Goal: Information Seeking & Learning: Learn about a topic

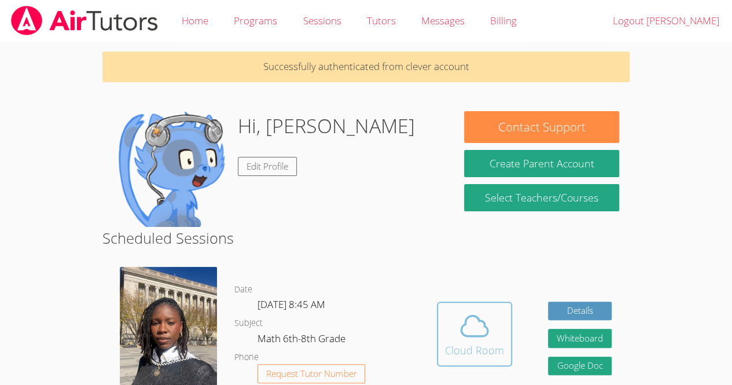
click at [480, 333] on icon at bounding box center [474, 326] width 32 height 32
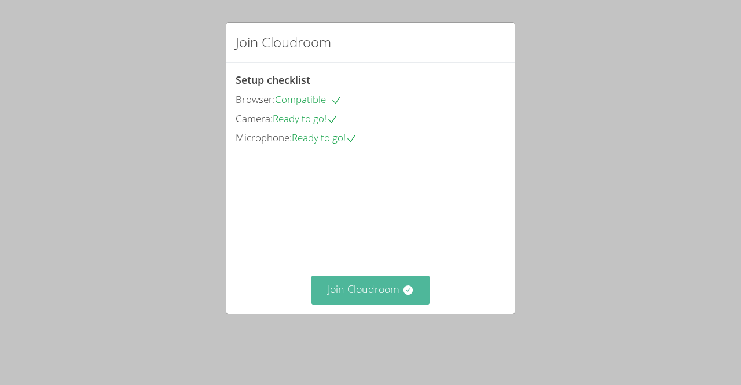
click at [358, 300] on button "Join Cloudroom" at bounding box center [370, 290] width 119 height 28
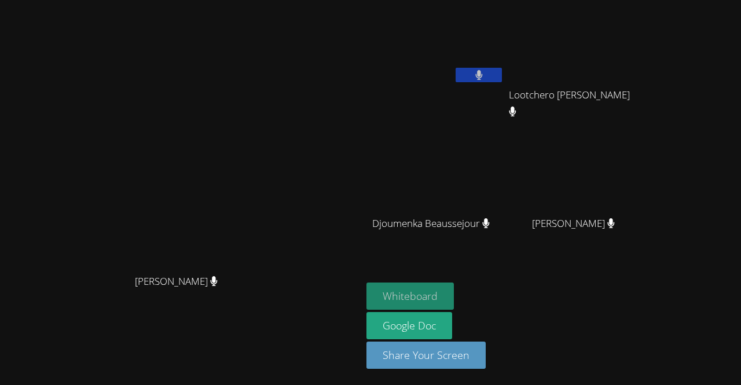
click at [454, 298] on button "Whiteboard" at bounding box center [409, 295] width 87 height 27
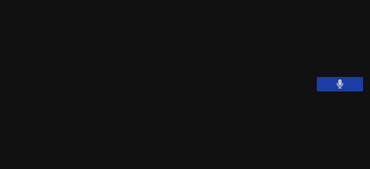
click at [342, 94] on video at bounding box center [279, 130] width 174 height 98
click at [333, 93] on video at bounding box center [279, 130] width 174 height 98
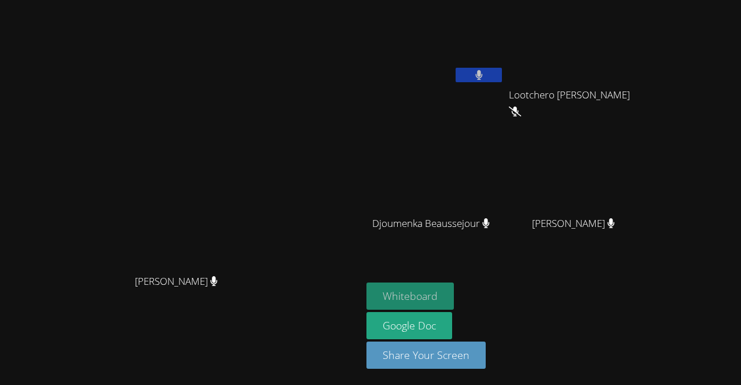
click at [454, 297] on button "Whiteboard" at bounding box center [409, 295] width 87 height 27
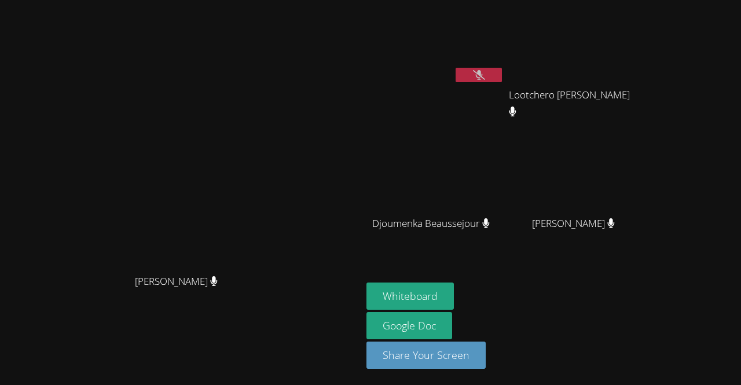
click at [268, 90] on video at bounding box center [181, 169] width 174 height 199
drag, startPoint x: 519, startPoint y: 2, endPoint x: 382, endPoint y: 12, distance: 137.0
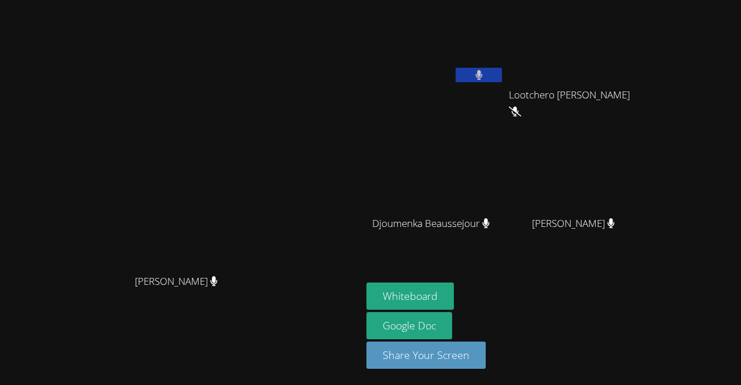
click at [357, 12] on div "Darine Odigé Darine Odigé" at bounding box center [181, 193] width 353 height 376
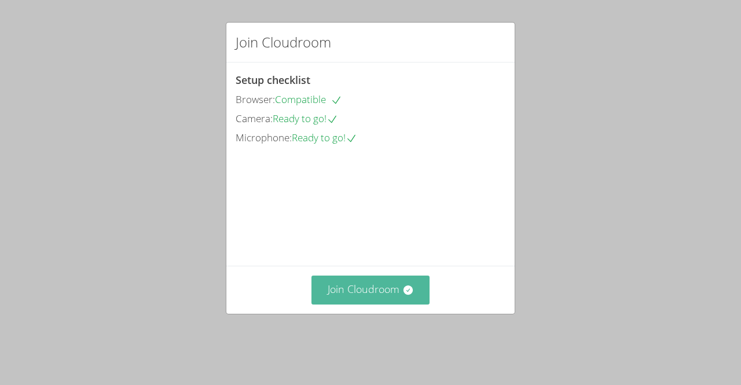
click at [396, 304] on button "Join Cloudroom" at bounding box center [370, 290] width 119 height 28
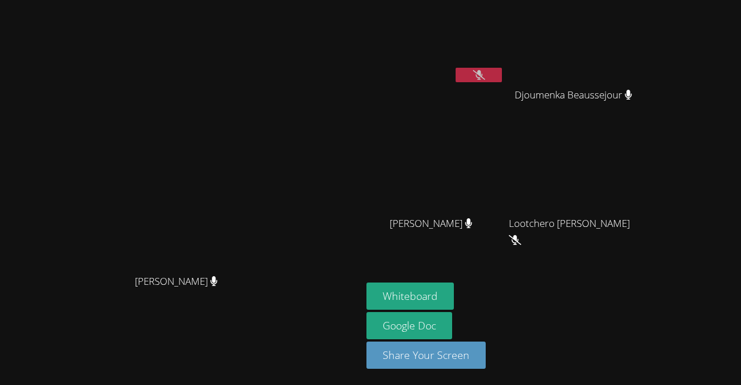
click at [472, 225] on icon at bounding box center [468, 223] width 7 height 10
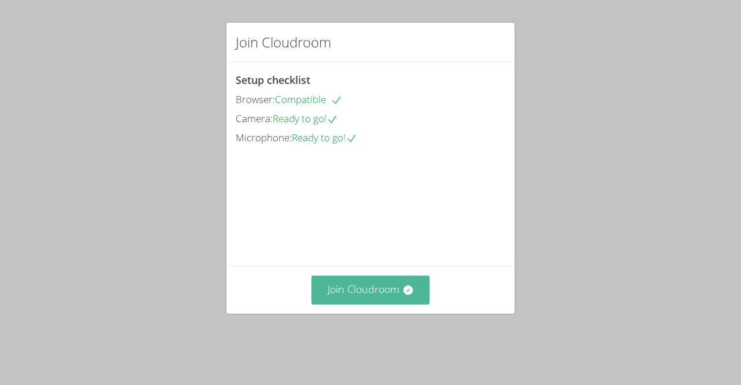
click at [387, 303] on button "Join Cloudroom" at bounding box center [370, 290] width 119 height 28
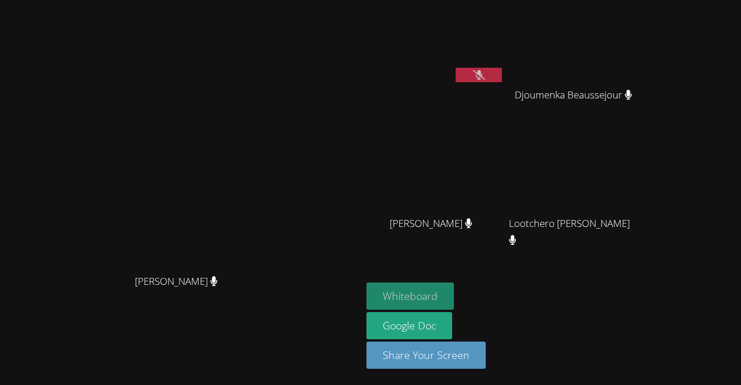
click at [454, 295] on button "Whiteboard" at bounding box center [409, 295] width 87 height 27
click at [485, 78] on icon at bounding box center [479, 75] width 12 height 10
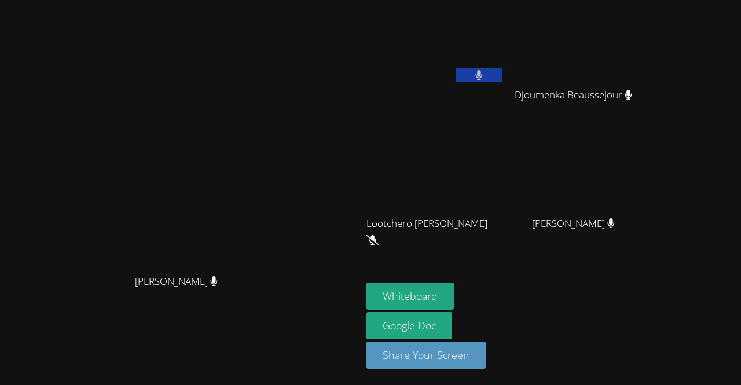
click at [502, 79] on button at bounding box center [479, 75] width 46 height 14
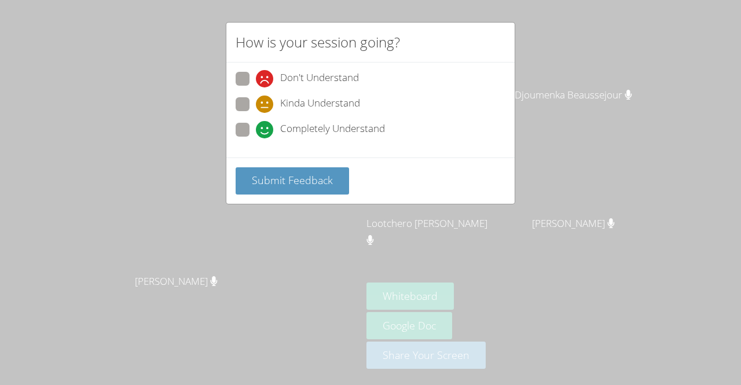
click at [256, 113] on span at bounding box center [256, 113] width 0 height 0
click at [256, 100] on input "Kinda Understand" at bounding box center [261, 102] width 10 height 10
radio input "true"
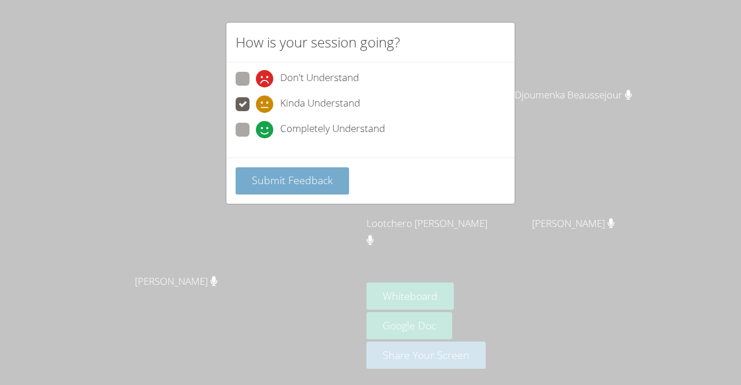
click at [290, 183] on span "Submit Feedback" at bounding box center [292, 180] width 81 height 14
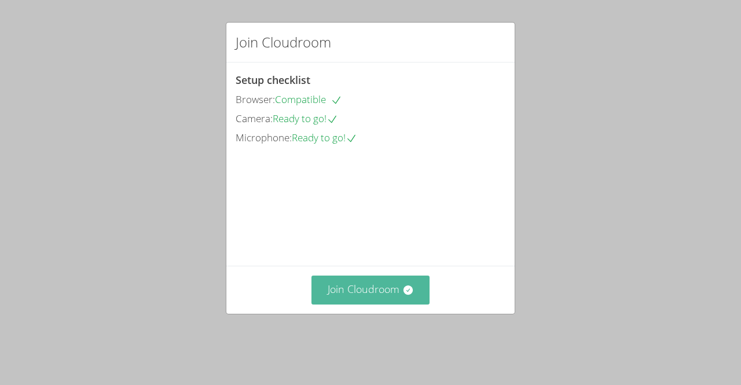
click at [390, 302] on button "Join Cloudroom" at bounding box center [370, 290] width 119 height 28
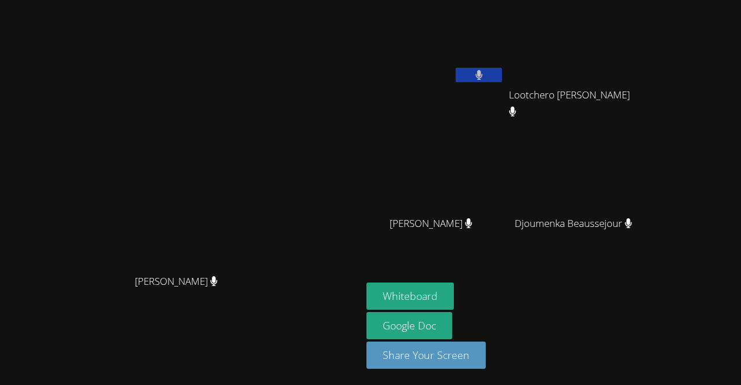
click at [606, 35] on video at bounding box center [578, 44] width 138 height 78
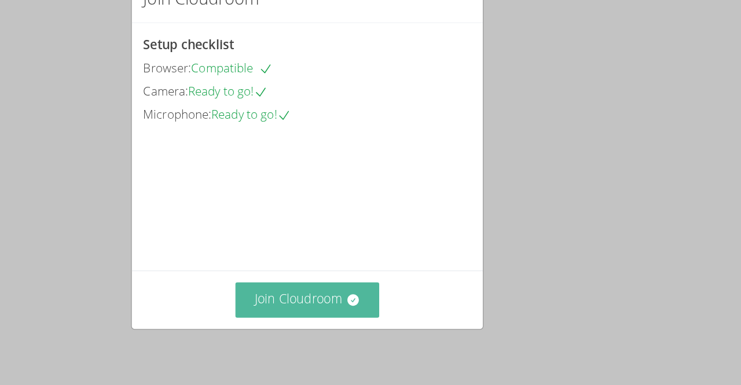
click at [360, 303] on button "Join Cloudroom" at bounding box center [370, 290] width 119 height 28
